Goal: Task Accomplishment & Management: Use online tool/utility

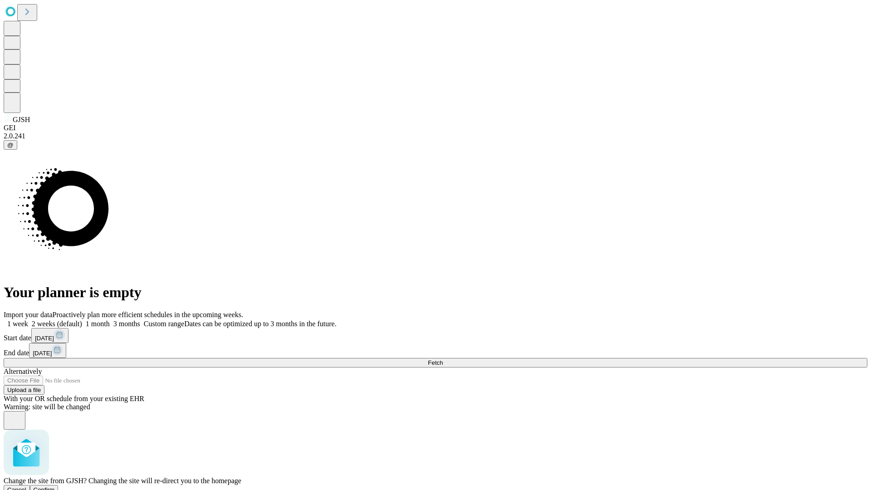
click at [55, 486] on span "Confirm" at bounding box center [44, 489] width 21 height 7
click at [82, 320] on label "2 weeks (default)" at bounding box center [55, 324] width 54 height 8
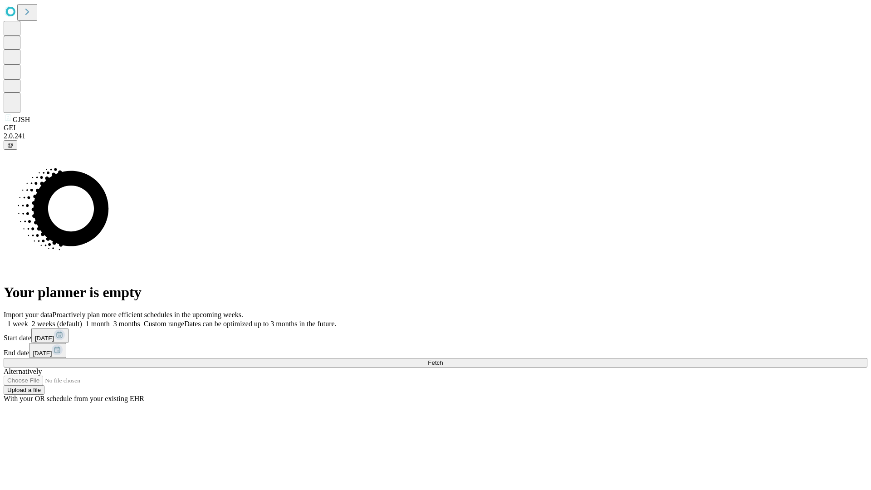
click at [443, 359] on span "Fetch" at bounding box center [435, 362] width 15 height 7
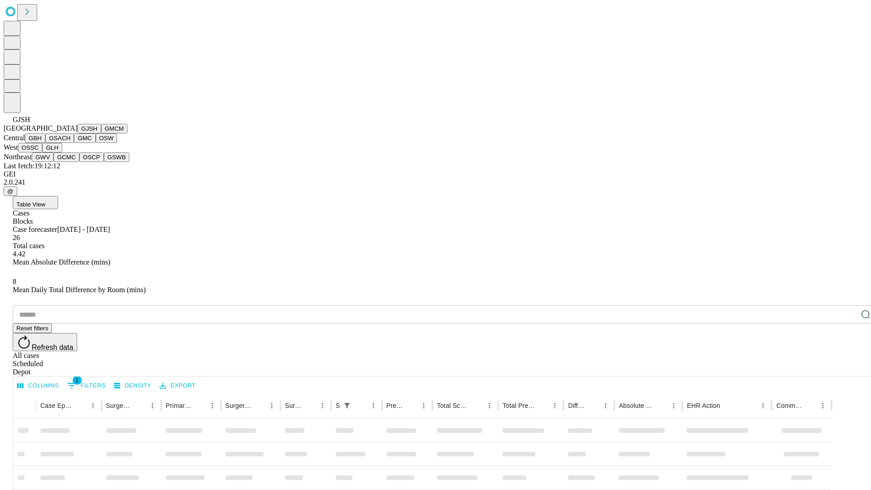
click at [101, 133] on button "GMCM" at bounding box center [114, 129] width 26 height 10
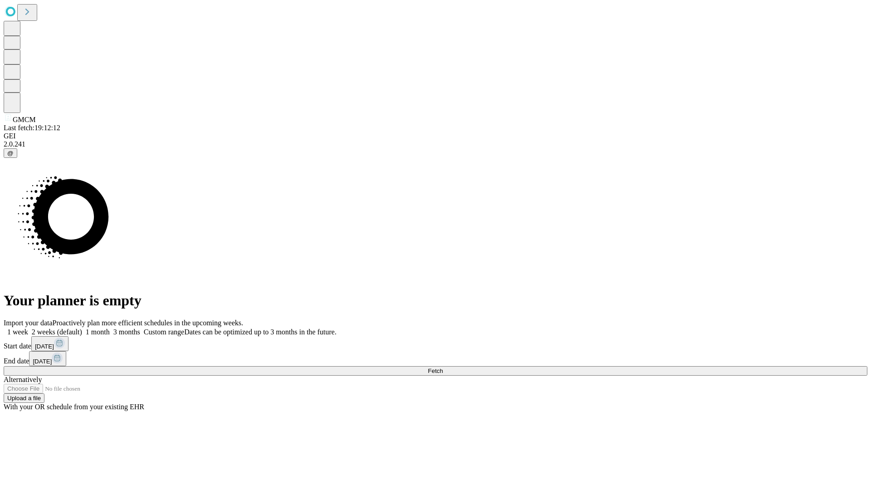
click at [82, 328] on label "2 weeks (default)" at bounding box center [55, 332] width 54 height 8
click at [443, 367] on span "Fetch" at bounding box center [435, 370] width 15 height 7
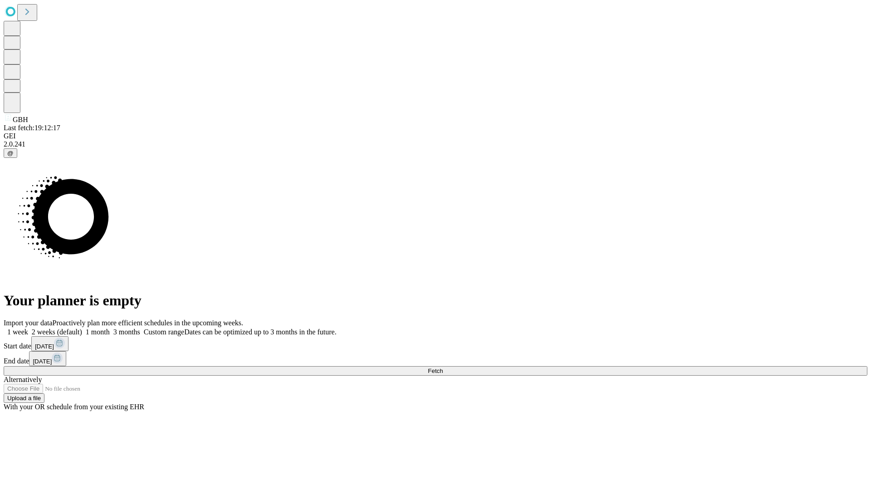
click at [443, 367] on span "Fetch" at bounding box center [435, 370] width 15 height 7
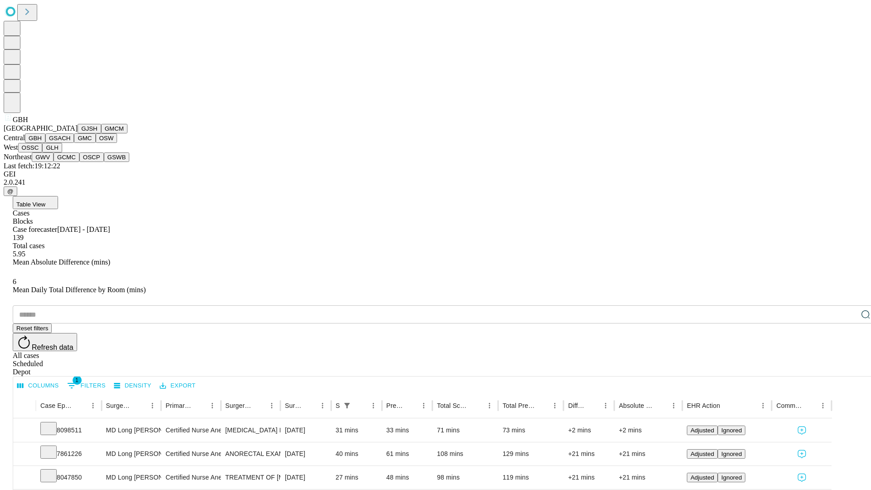
click at [70, 143] on button "GSACH" at bounding box center [59, 138] width 29 height 10
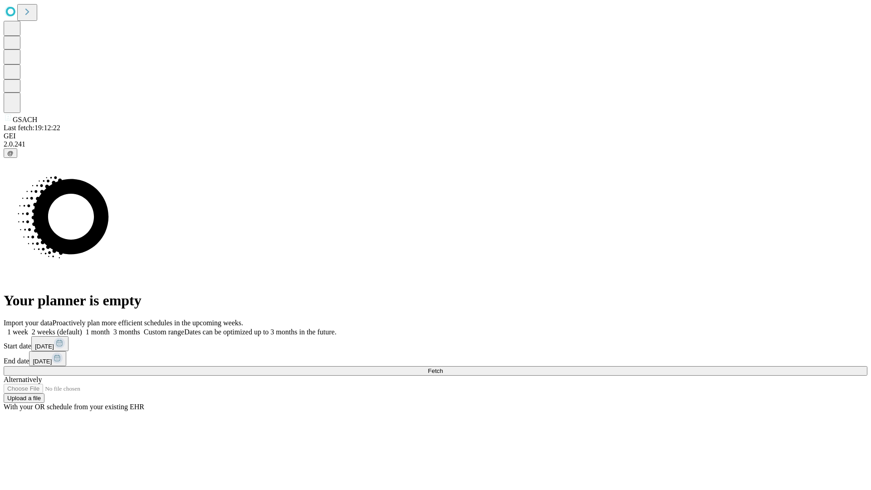
click at [82, 328] on label "2 weeks (default)" at bounding box center [55, 332] width 54 height 8
click at [443, 367] on span "Fetch" at bounding box center [435, 370] width 15 height 7
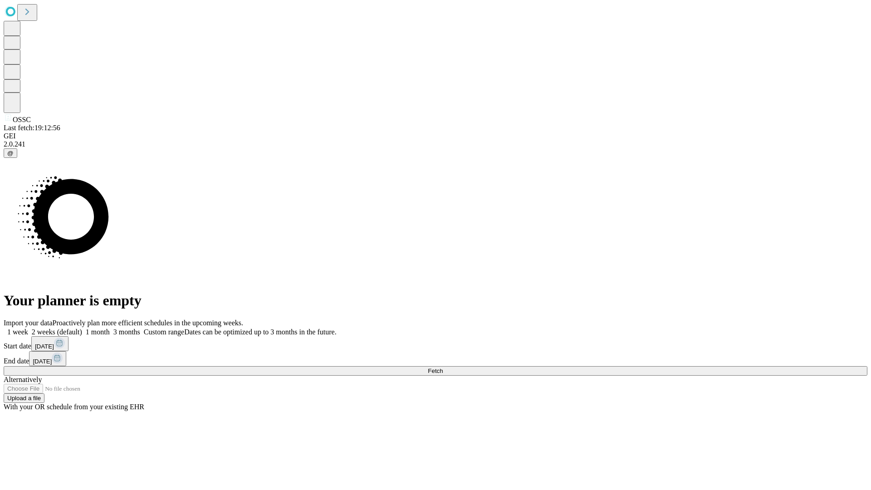
click at [82, 328] on label "2 weeks (default)" at bounding box center [55, 332] width 54 height 8
click at [443, 367] on span "Fetch" at bounding box center [435, 370] width 15 height 7
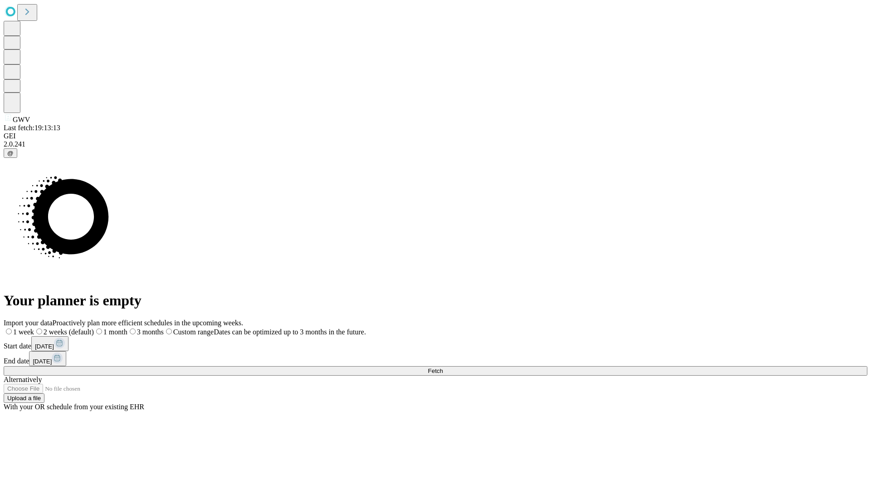
click at [94, 328] on label "2 weeks (default)" at bounding box center [64, 332] width 60 height 8
click at [443, 367] on span "Fetch" at bounding box center [435, 370] width 15 height 7
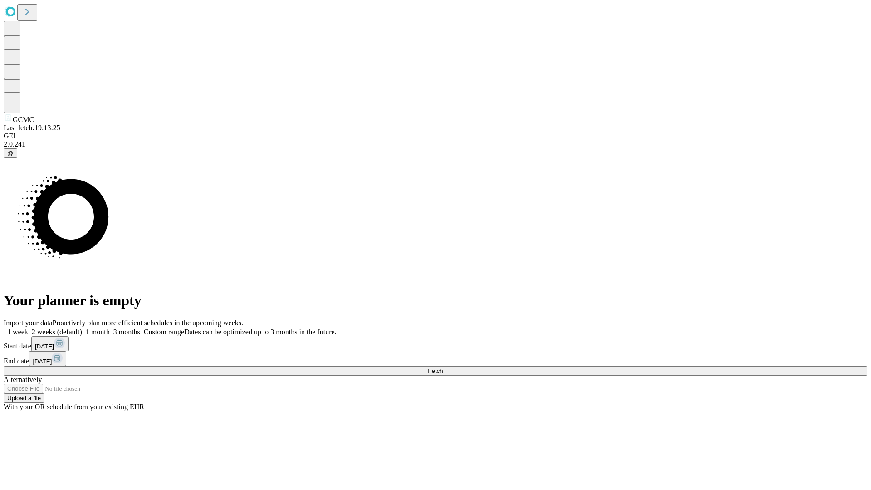
click at [82, 328] on label "2 weeks (default)" at bounding box center [55, 332] width 54 height 8
click at [443, 367] on span "Fetch" at bounding box center [435, 370] width 15 height 7
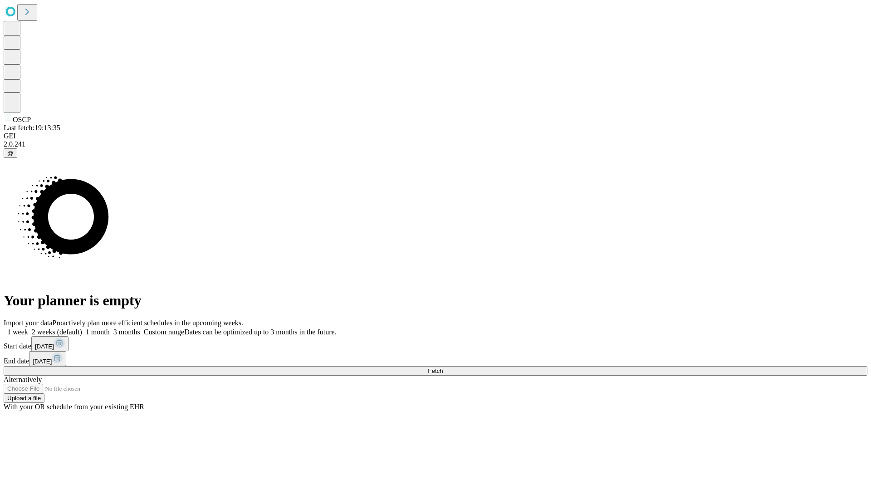
click at [82, 328] on label "2 weeks (default)" at bounding box center [55, 332] width 54 height 8
click at [443, 367] on span "Fetch" at bounding box center [435, 370] width 15 height 7
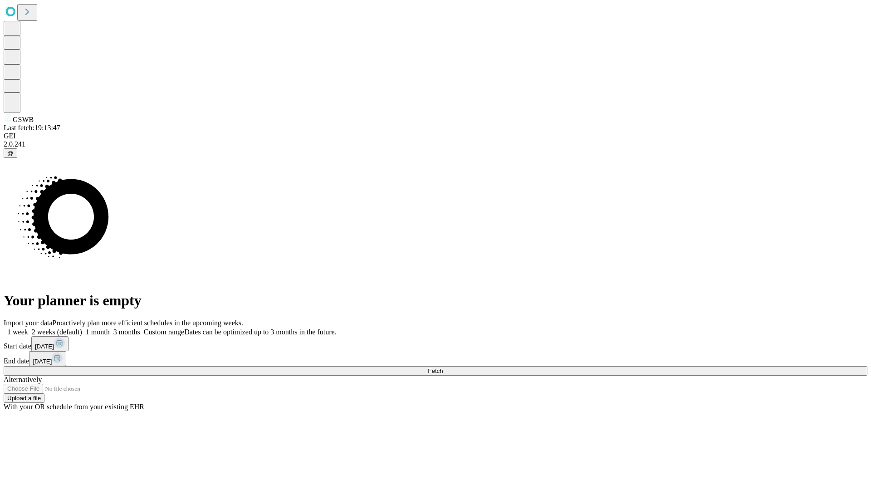
click at [82, 328] on label "2 weeks (default)" at bounding box center [55, 332] width 54 height 8
click at [443, 367] on span "Fetch" at bounding box center [435, 370] width 15 height 7
